Goal: Entertainment & Leisure: Consume media (video, audio)

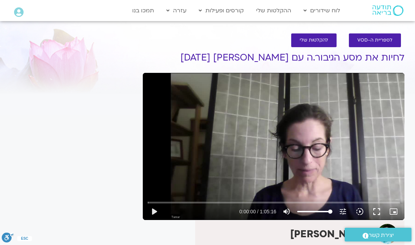
click at [312, 40] on span "להקלטות שלי" at bounding box center [314, 40] width 28 height 5
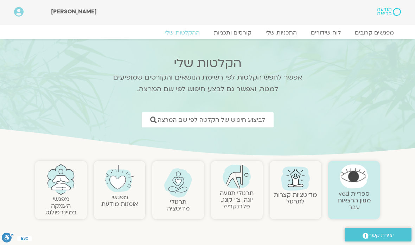
click at [195, 119] on span "לביצוע חיפוש של הקלטה לפי שם המרצה" at bounding box center [211, 119] width 108 height 7
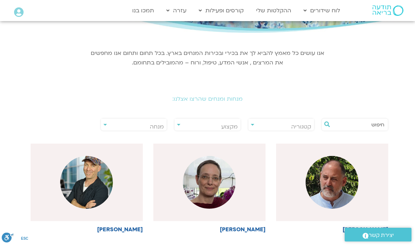
scroll to position [91, 0]
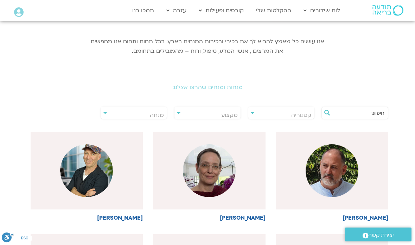
click at [108, 114] on span "מנחה" at bounding box center [134, 115] width 66 height 16
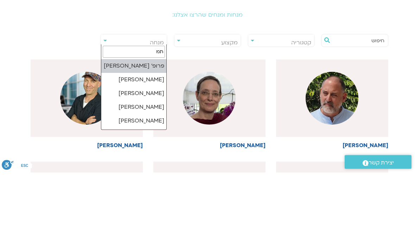
type input "תמר"
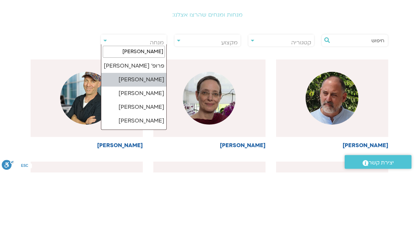
select select "******"
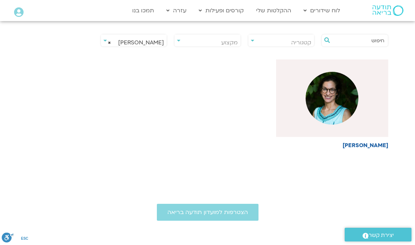
click at [333, 98] on img at bounding box center [331, 98] width 53 height 53
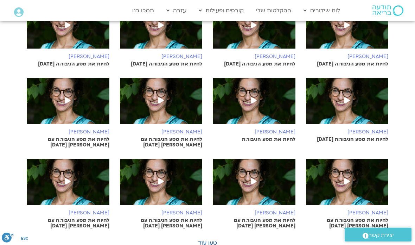
scroll to position [342, 0]
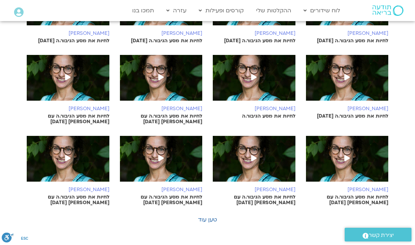
click at [164, 152] on span at bounding box center [161, 158] width 13 height 13
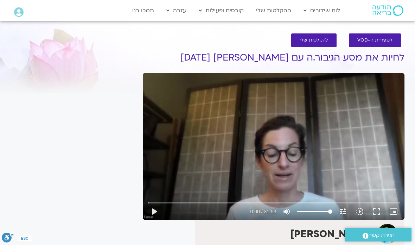
click at [155, 207] on button "play_arrow" at bounding box center [154, 211] width 17 height 17
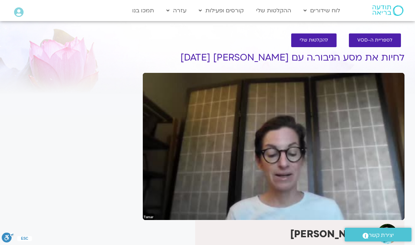
click at [405, 194] on div "לספריית ה-VOD להקלטות שלי לחיות את מסע הגיבור.ה עם תמר לינצבסקי 13/05/25 תמר לי…" at bounding box center [273, 191] width 269 height 331
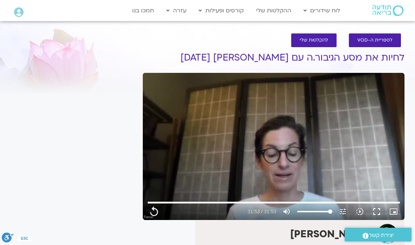
type input "1913.48"
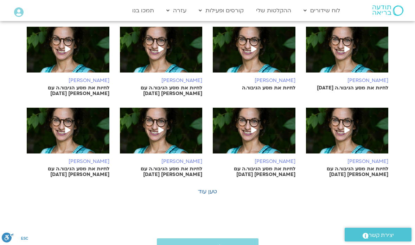
click at [272, 122] on img at bounding box center [254, 134] width 83 height 53
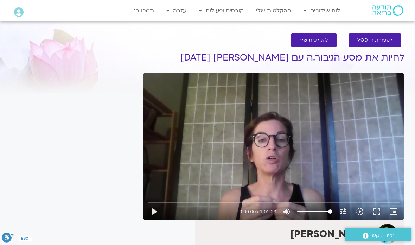
click at [374, 211] on button "fullscreen" at bounding box center [376, 211] width 17 height 17
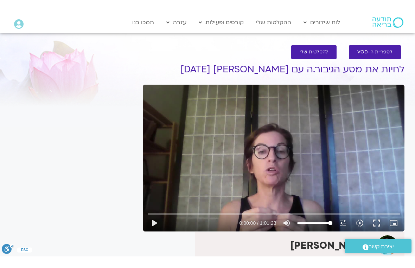
scroll to position [8, 0]
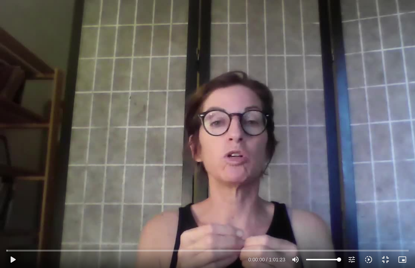
click at [17, 244] on button "play_arrow" at bounding box center [12, 259] width 17 height 17
click at [386, 244] on button "fullscreen_exit" at bounding box center [385, 259] width 17 height 17
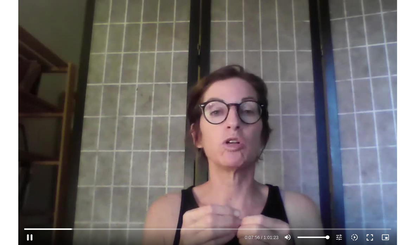
scroll to position [0, 0]
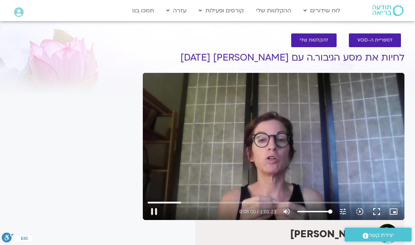
click at [153, 214] on button "pause" at bounding box center [154, 211] width 17 height 17
type input "480.617644515952"
